Goal: Check status: Check status

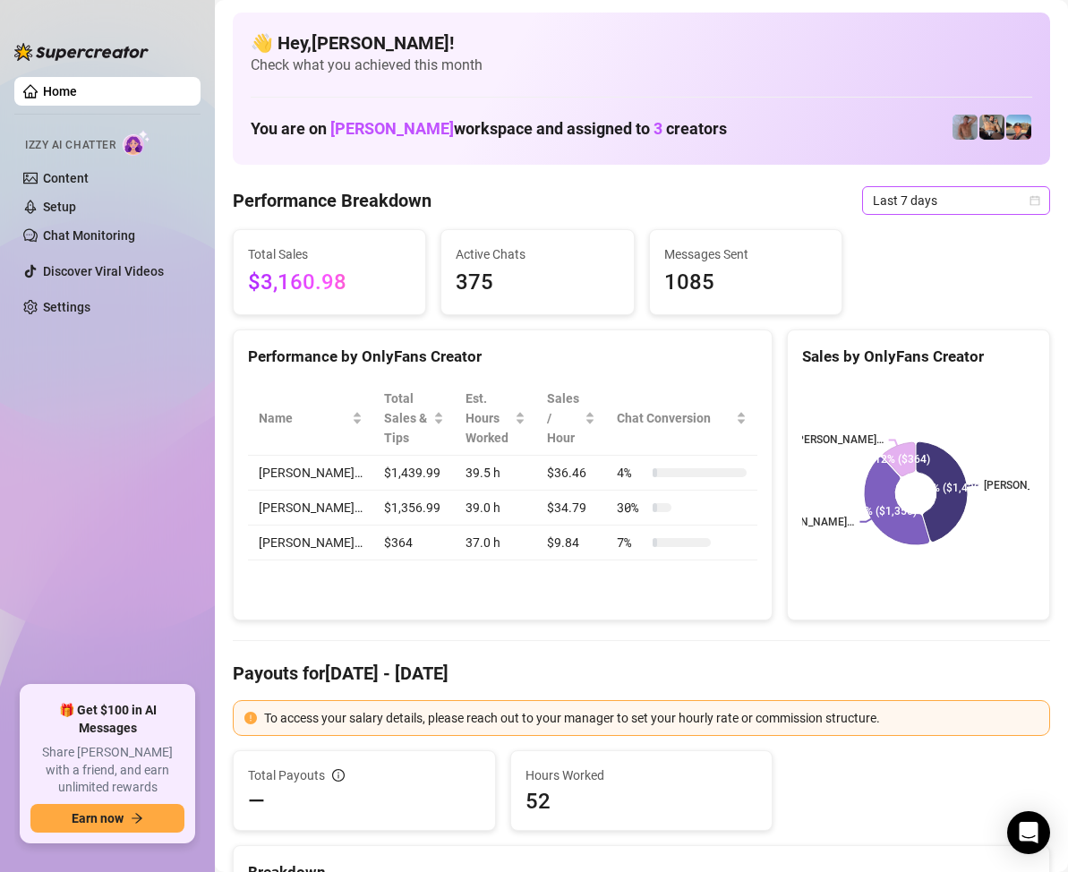
click at [1030, 201] on icon "calendar" at bounding box center [1035, 200] width 11 height 11
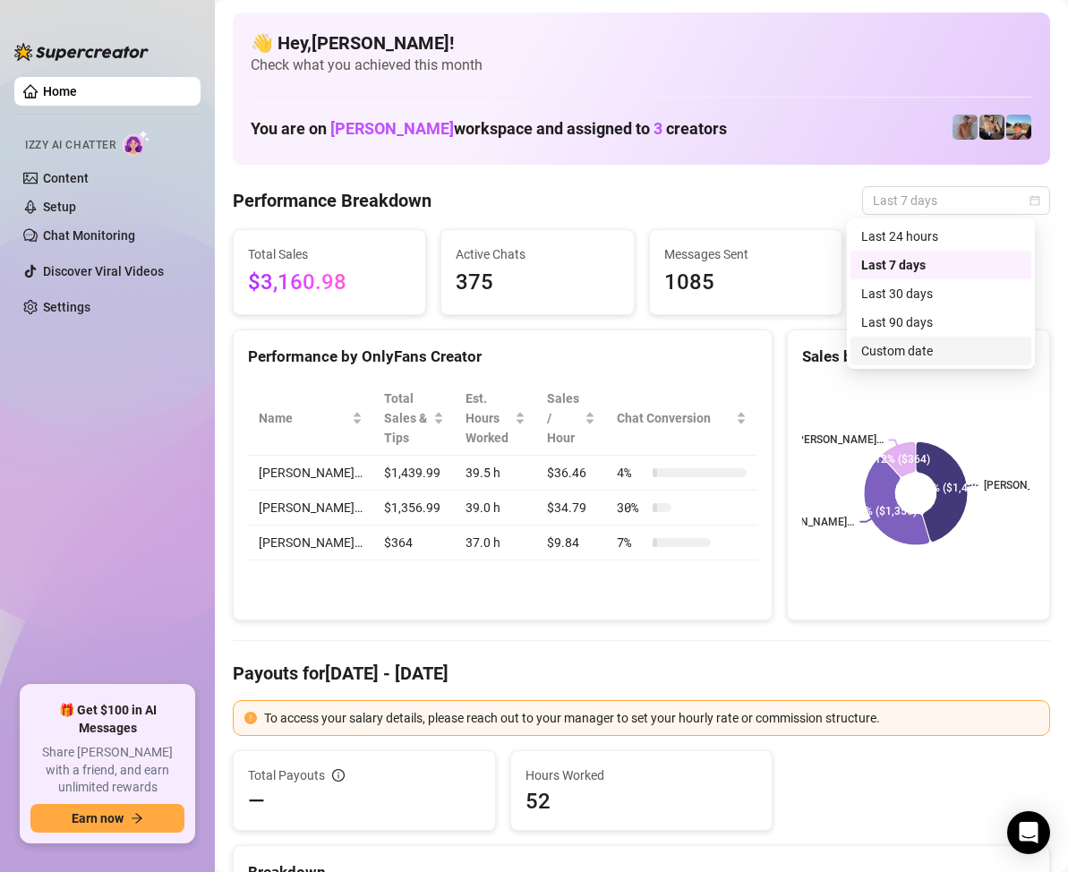
click at [918, 349] on div "Custom date" at bounding box center [940, 351] width 159 height 20
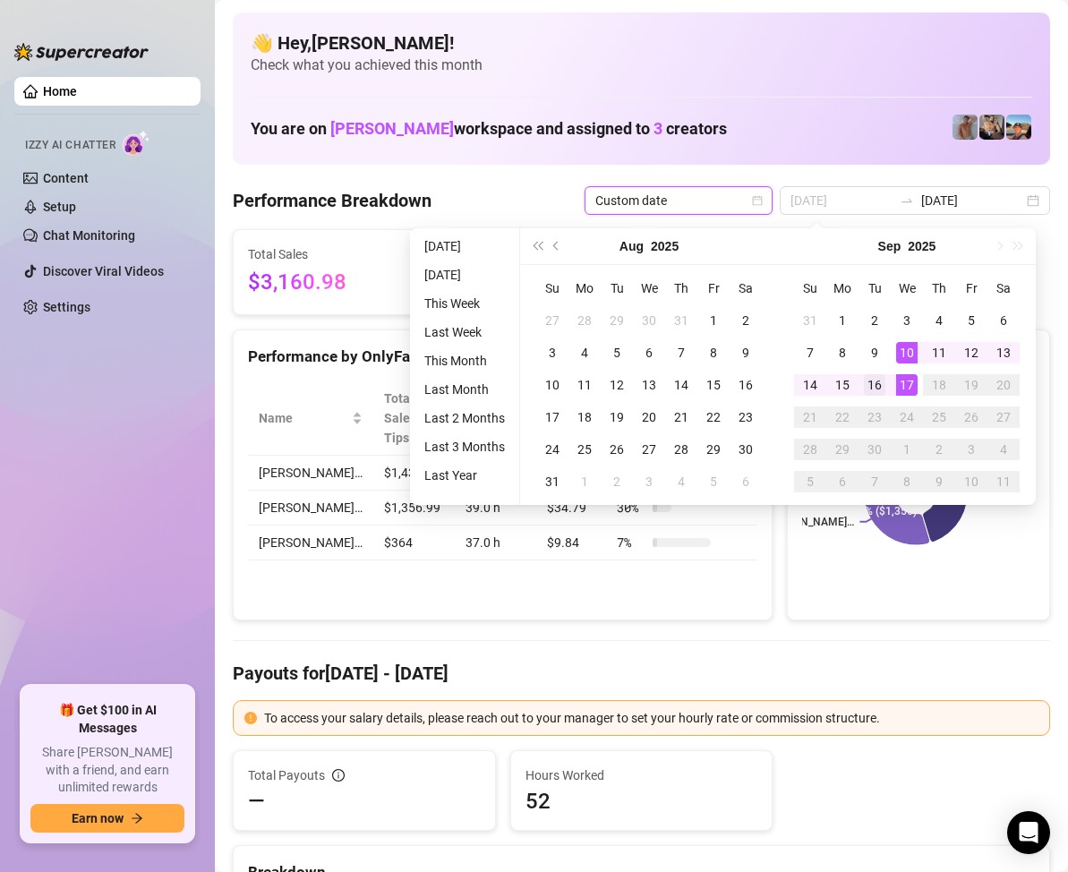
type input "2025-09-16"
click at [884, 384] on div "16" at bounding box center [874, 384] width 21 height 21
click at [882, 380] on div "16" at bounding box center [874, 384] width 21 height 21
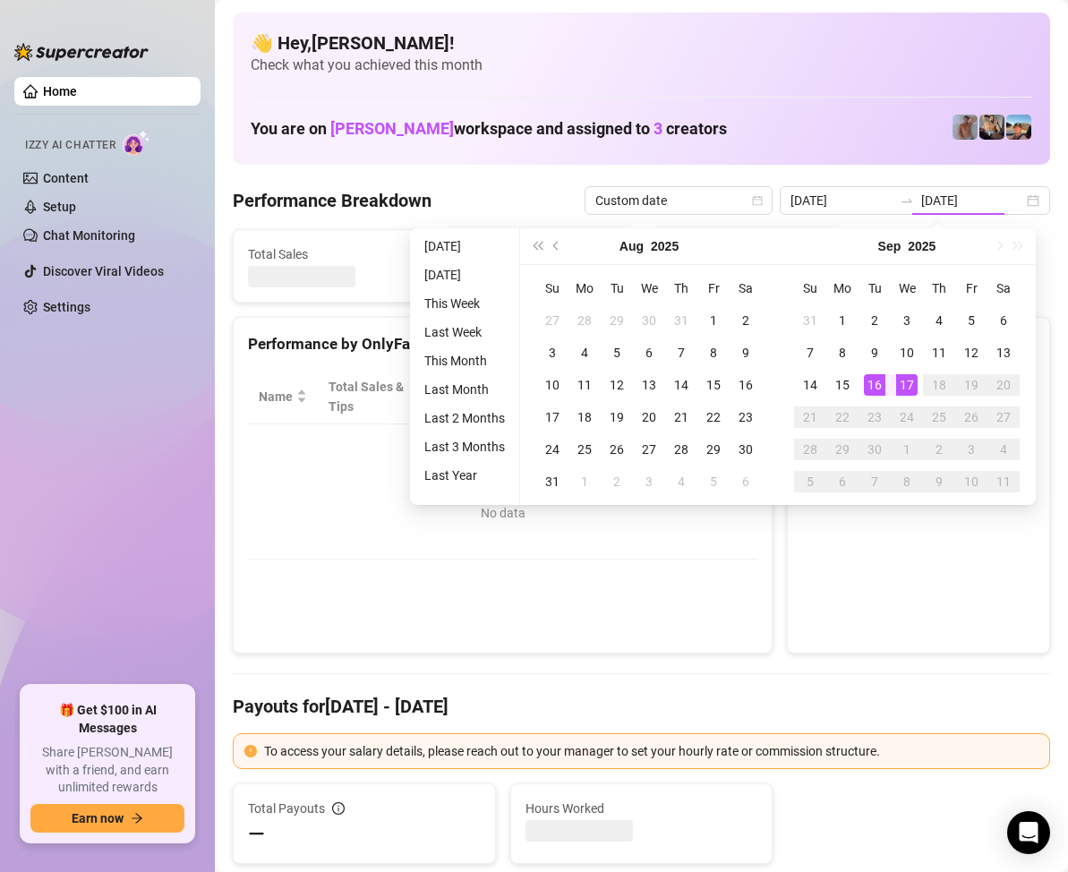
type input "2025-09-16"
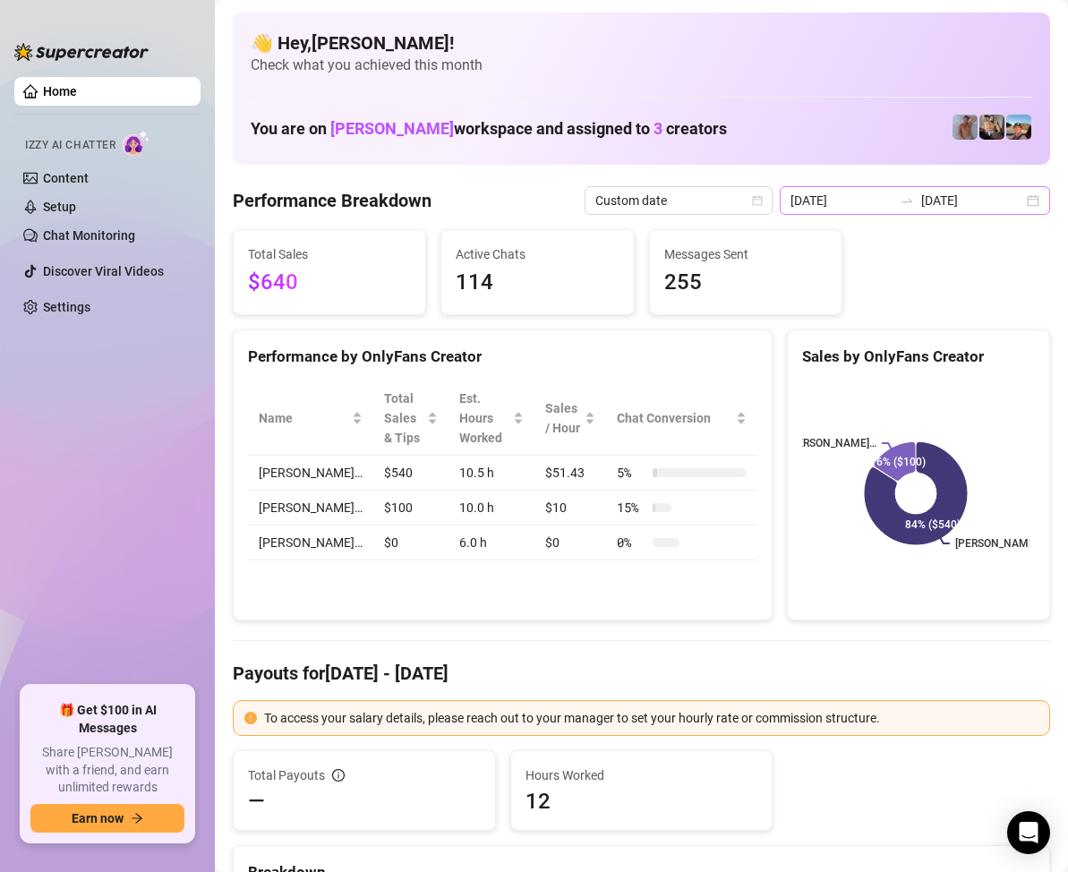
click at [1019, 196] on div "2025-09-16 2025-09-16" at bounding box center [915, 200] width 270 height 29
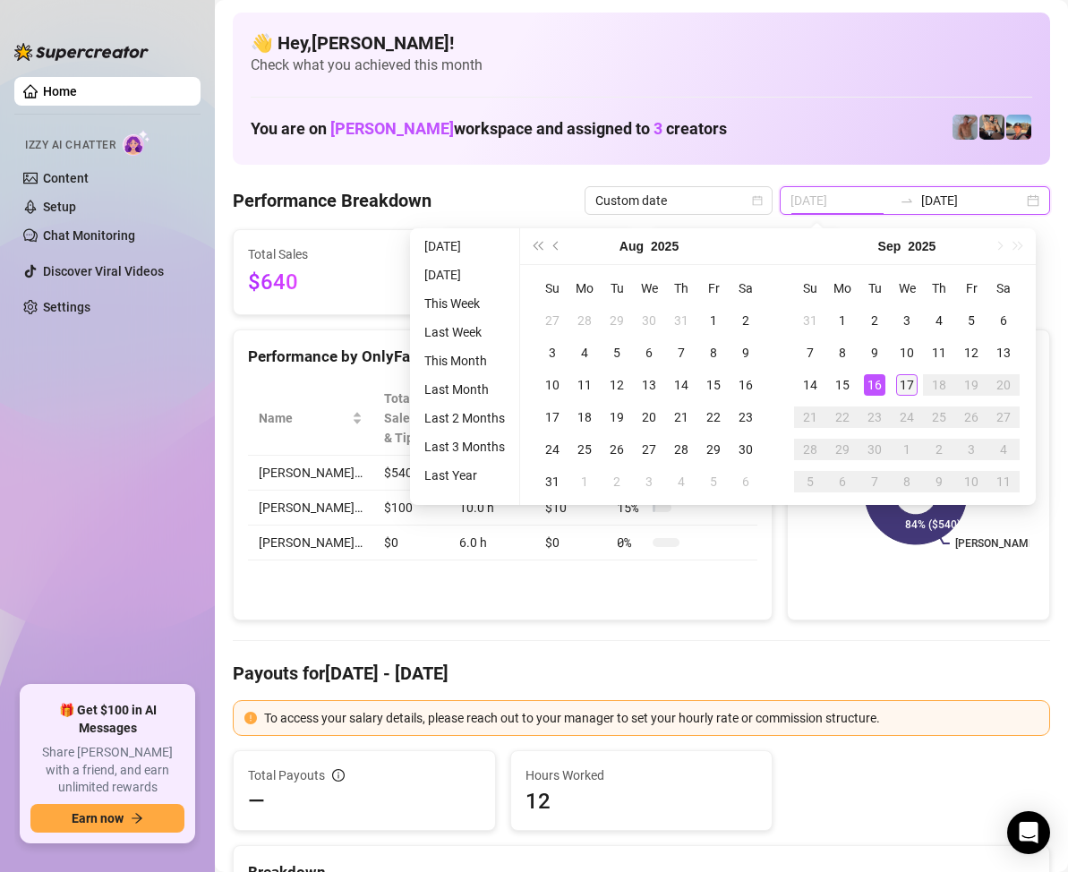
type input "2025-09-17"
click at [906, 378] on div "17" at bounding box center [906, 384] width 21 height 21
click at [907, 375] on div "17" at bounding box center [906, 384] width 21 height 21
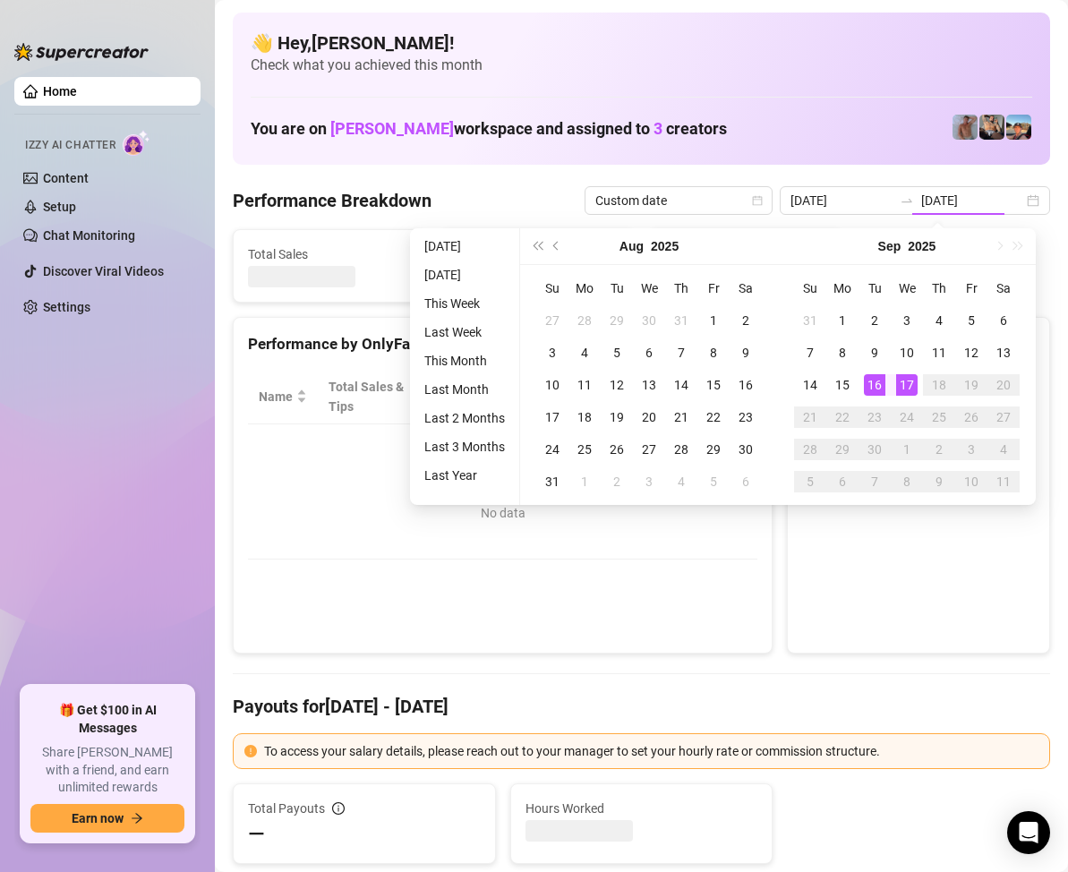
type input "2025-09-17"
